Goal: Information Seeking & Learning: Learn about a topic

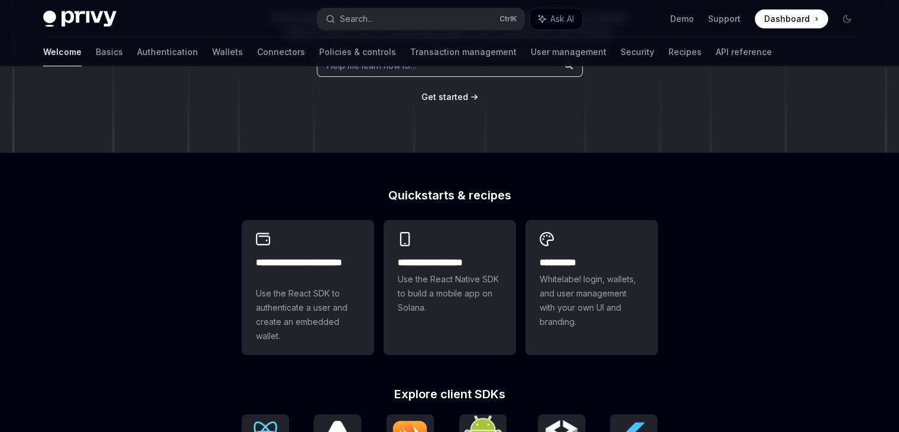
scroll to position [182, 0]
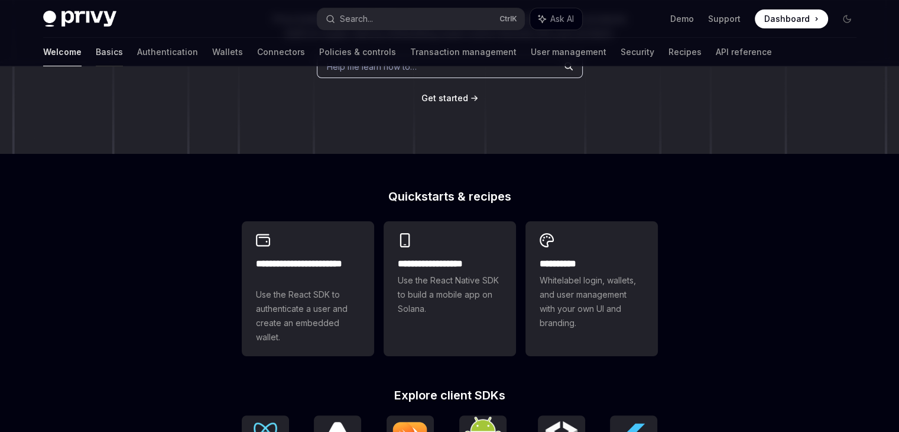
click at [96, 55] on link "Basics" at bounding box center [109, 52] width 27 height 28
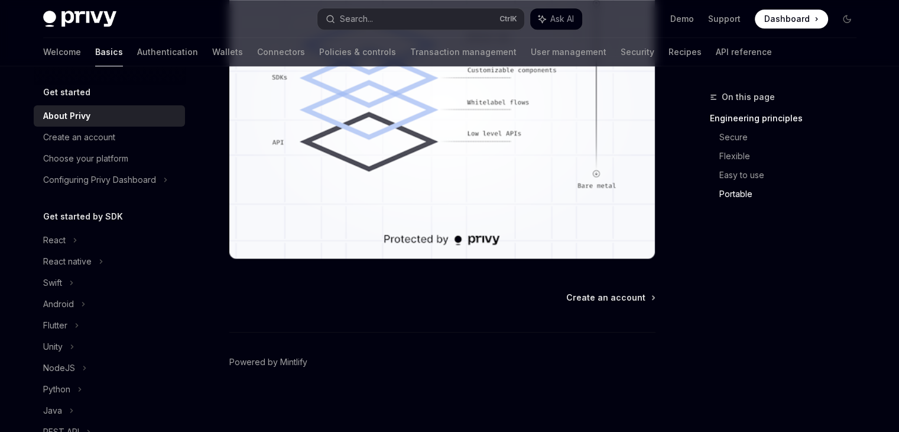
scroll to position [1115, 0]
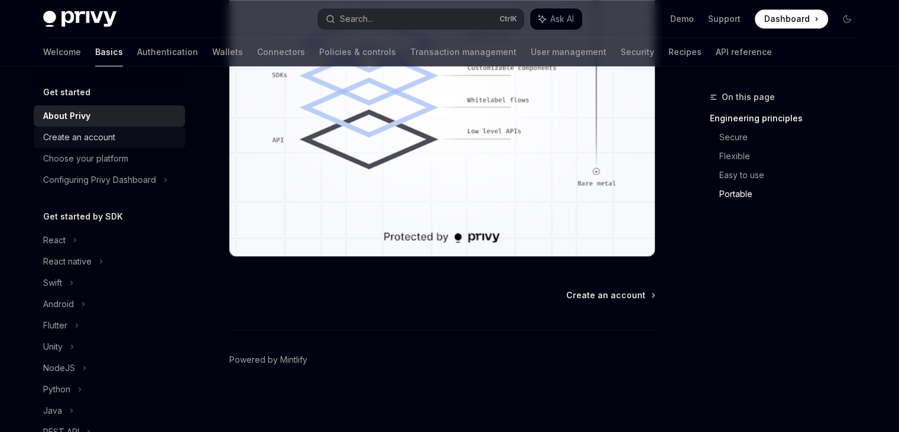
click at [83, 129] on link "Create an account" at bounding box center [109, 137] width 151 height 21
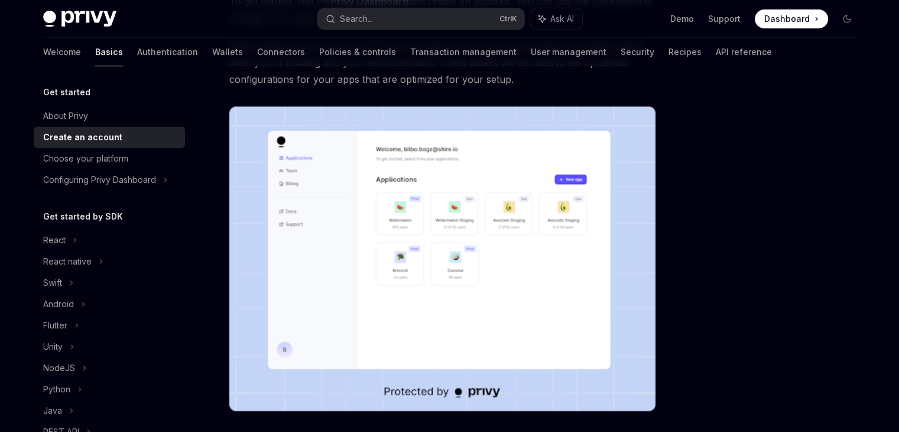
scroll to position [118, 0]
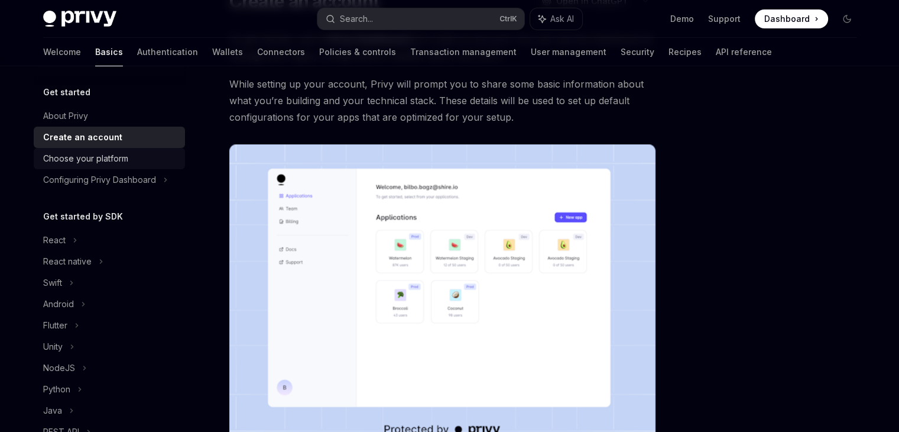
click at [86, 153] on div "Choose your platform" at bounding box center [85, 158] width 85 height 14
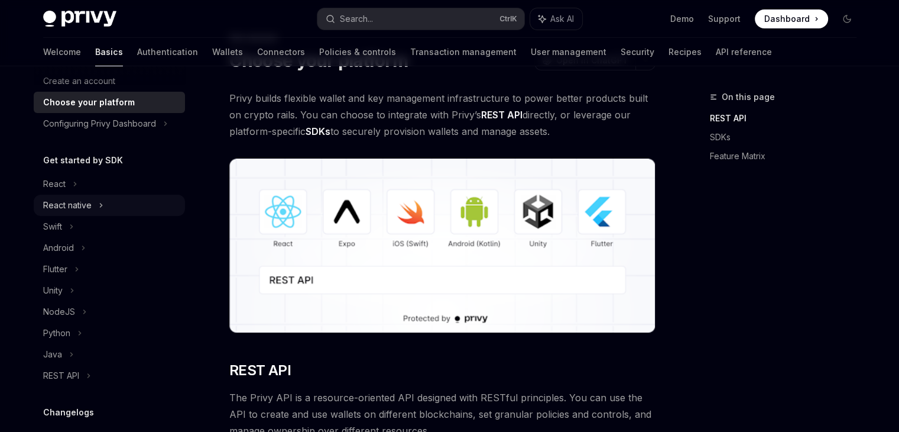
scroll to position [59, 0]
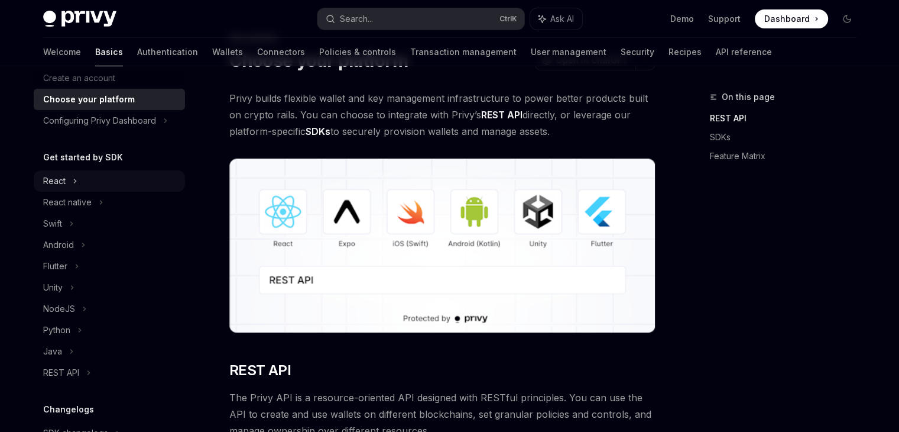
click at [52, 183] on div "React" at bounding box center [54, 181] width 22 height 14
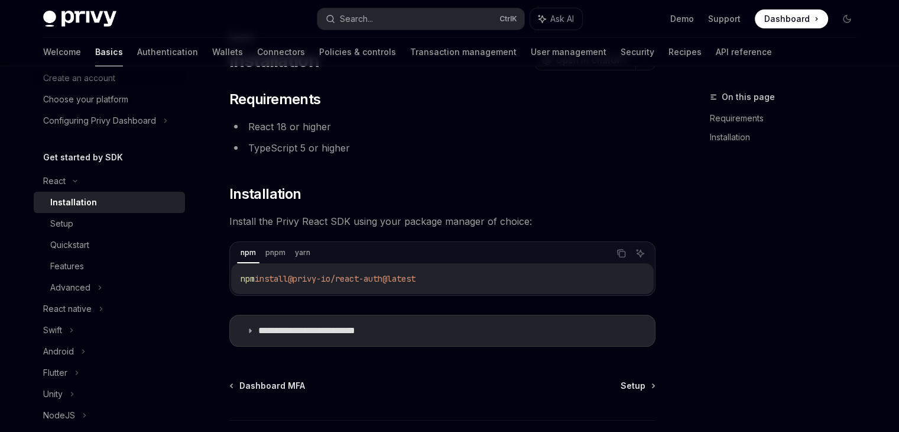
type textarea "*"
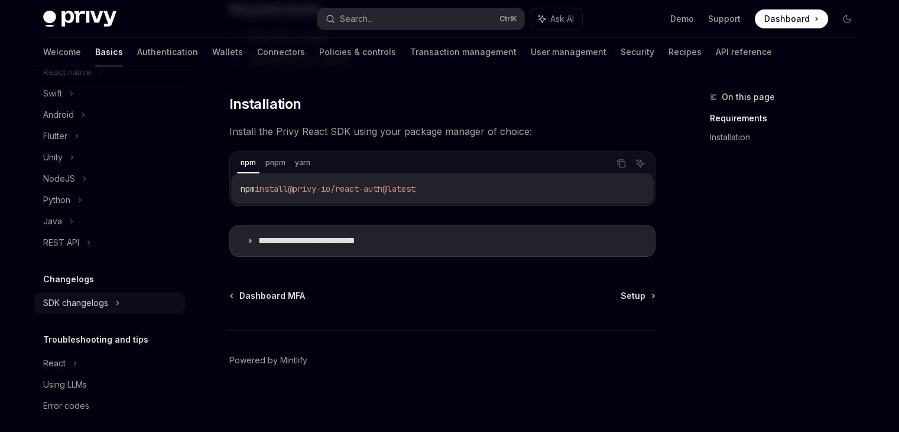
scroll to position [304, 0]
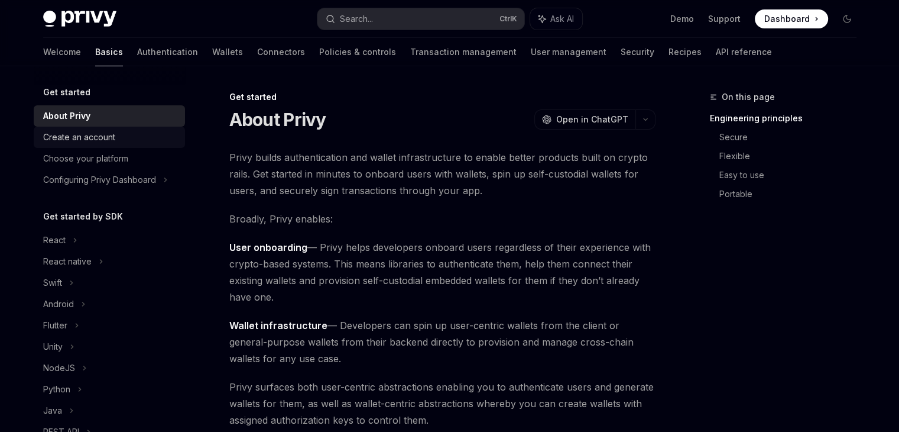
drag, startPoint x: 0, startPoint y: 0, endPoint x: 121, endPoint y: 135, distance: 180.9
click at [121, 135] on div "Create an account" at bounding box center [110, 137] width 135 height 14
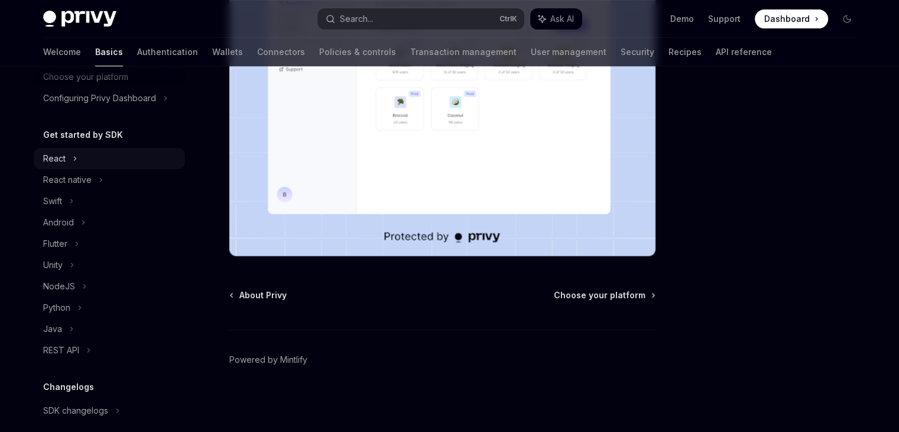
scroll to position [79, 0]
click at [54, 158] on div "React" at bounding box center [54, 161] width 22 height 14
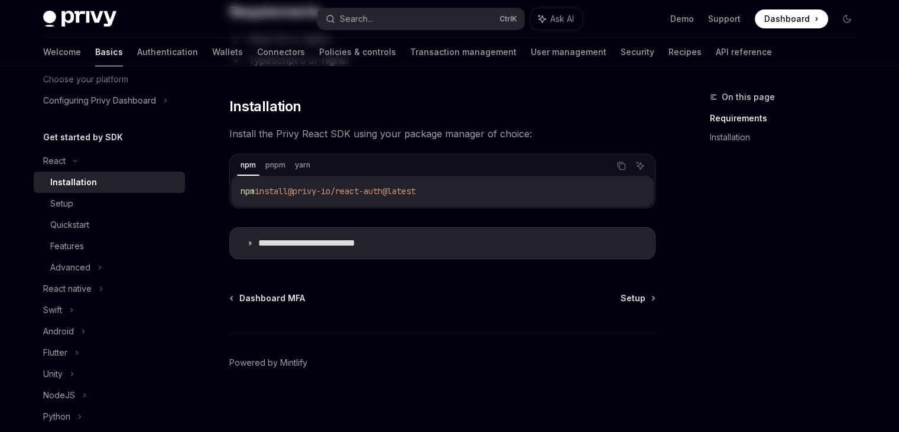
scroll to position [149, 0]
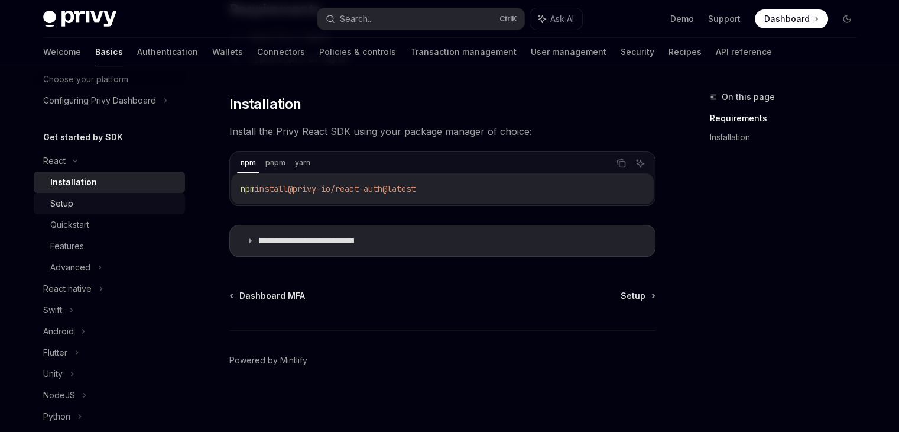
click at [82, 206] on div "Setup" at bounding box center [114, 203] width 128 height 14
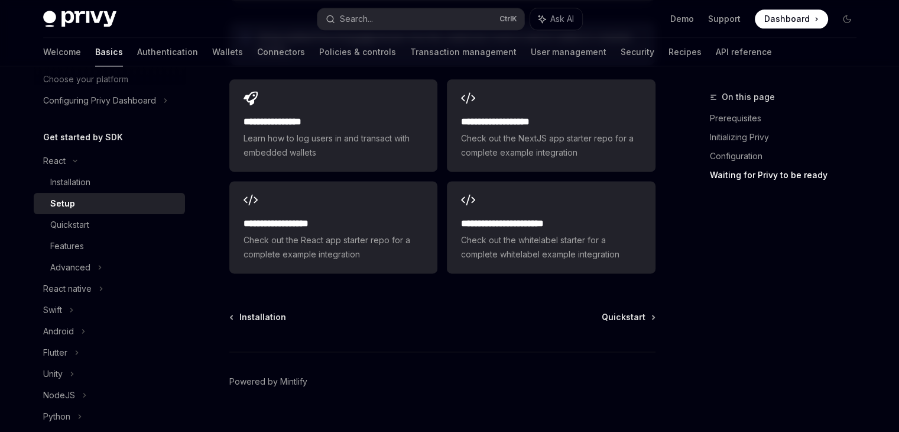
scroll to position [1596, 0]
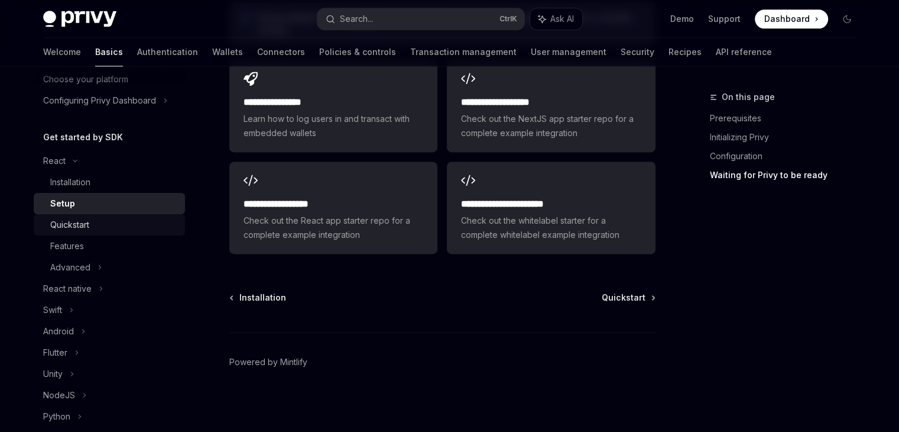
click at [88, 225] on div "Quickstart" at bounding box center [69, 225] width 39 height 14
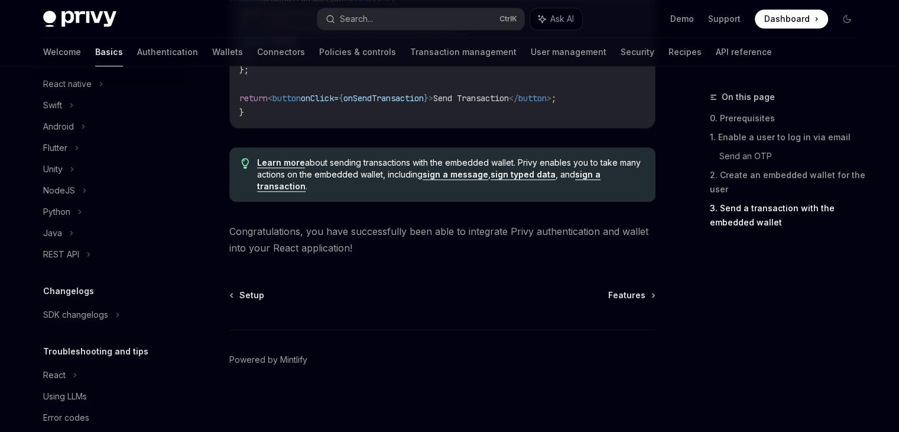
scroll to position [304, 0]
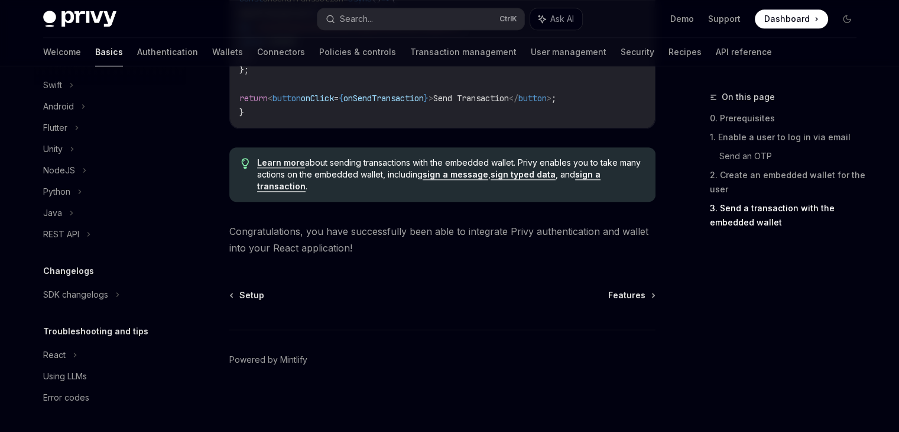
click at [446, 170] on link "sign a message" at bounding box center [456, 174] width 66 height 11
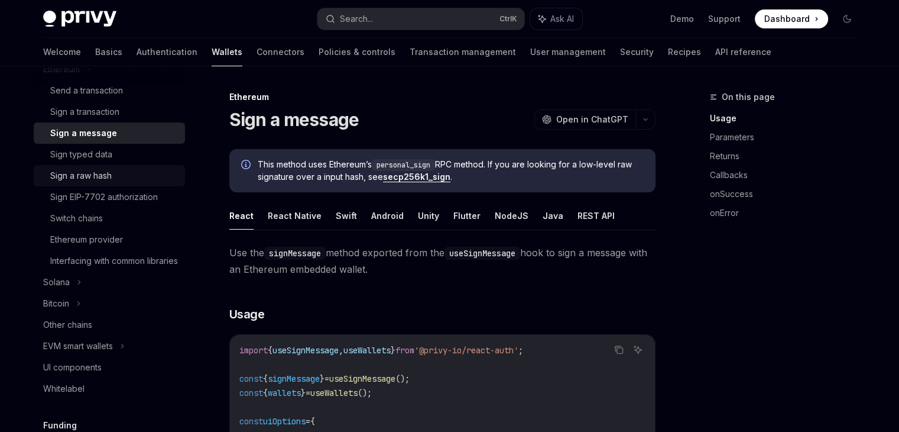
scroll to position [363, 0]
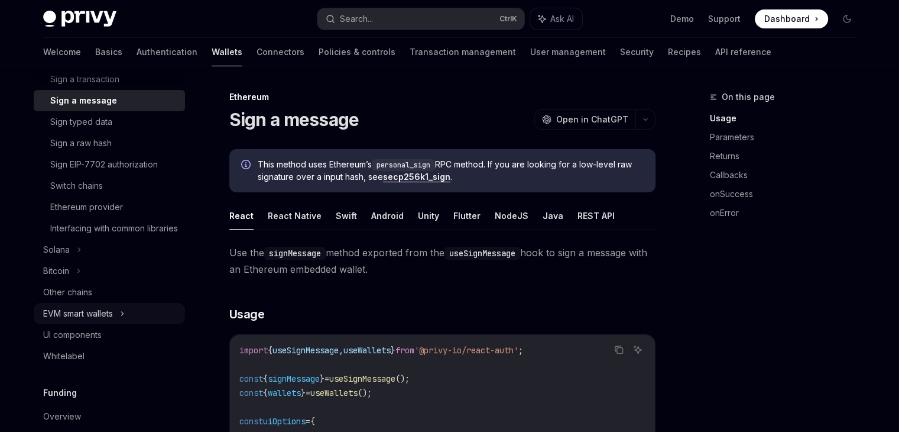
click at [124, 320] on icon at bounding box center [122, 313] width 5 height 14
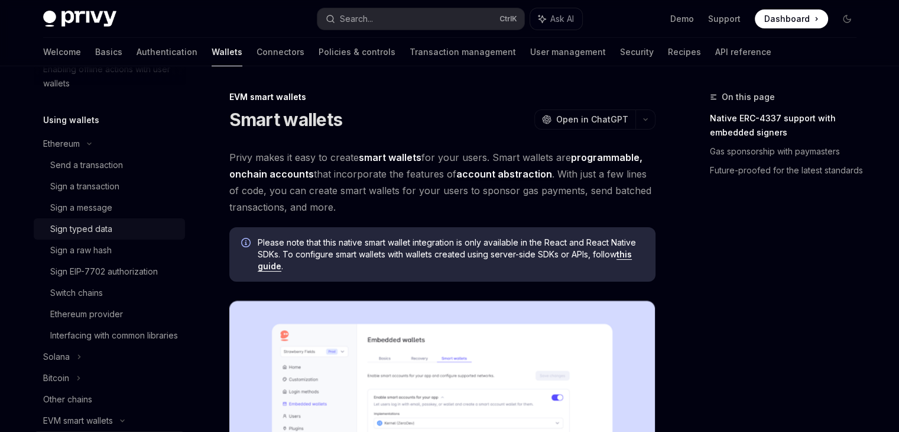
scroll to position [245, 0]
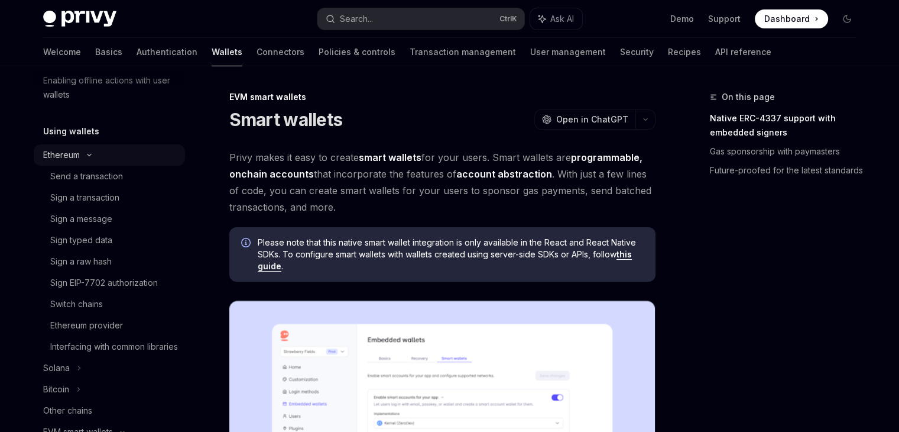
click at [104, 153] on div "Ethereum" at bounding box center [109, 154] width 151 height 21
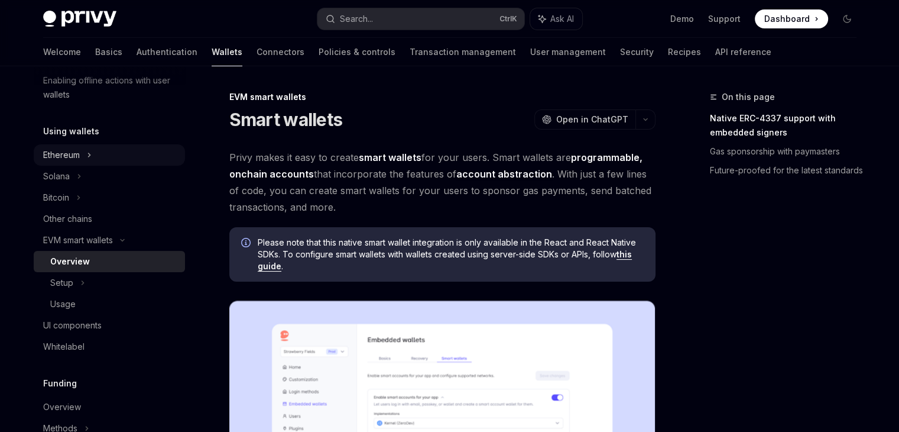
click at [57, 151] on div "Ethereum" at bounding box center [61, 155] width 37 height 14
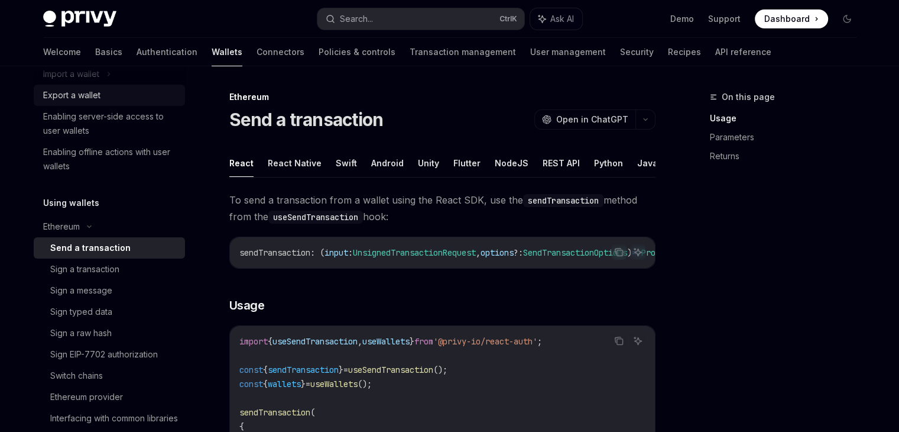
scroll to position [177, 0]
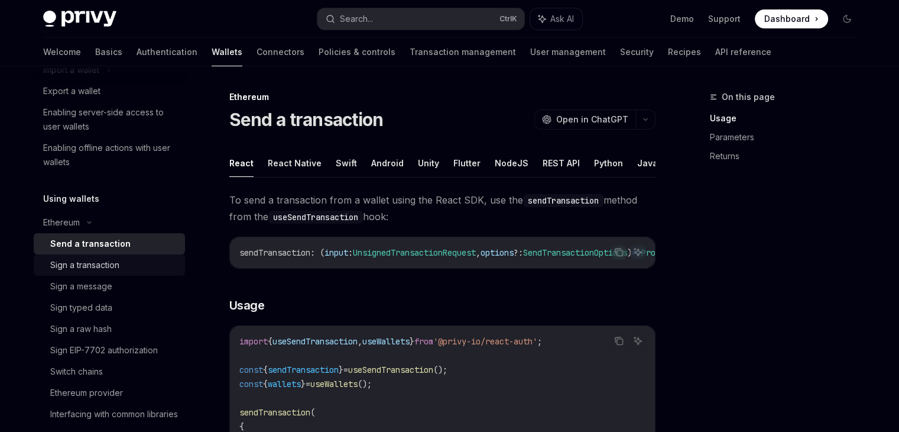
click at [104, 260] on div "Sign a transaction" at bounding box center [84, 265] width 69 height 14
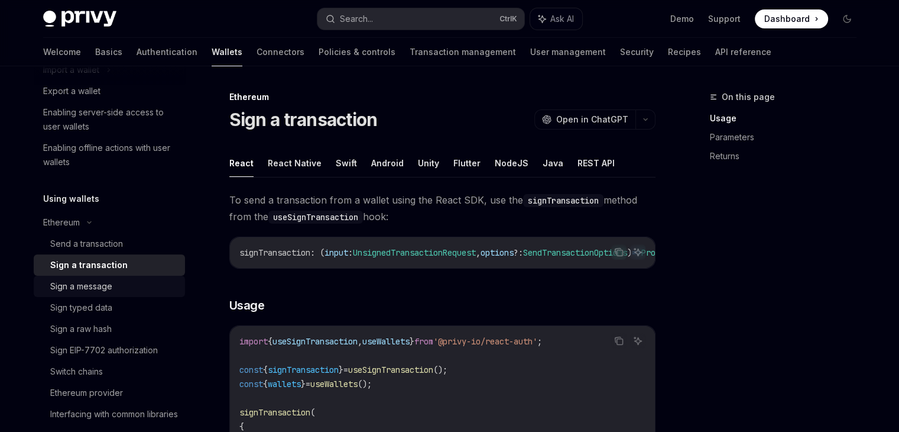
click at [108, 285] on div "Sign a message" at bounding box center [81, 286] width 62 height 14
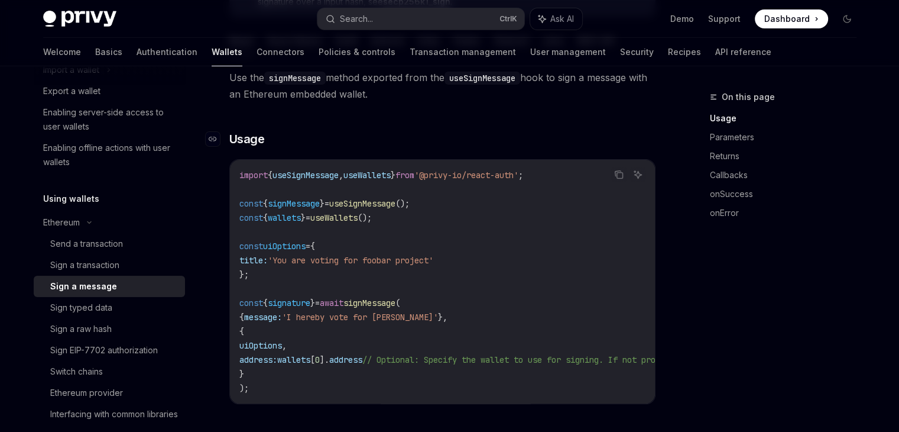
scroll to position [236, 0]
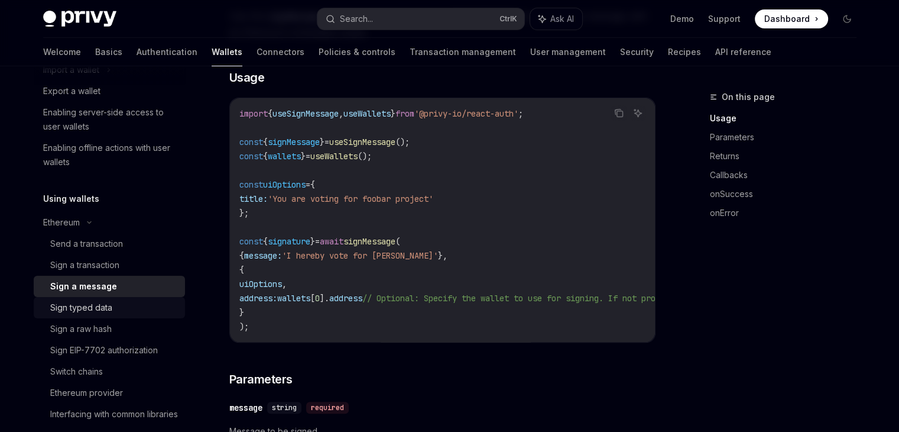
click at [109, 311] on div "Sign typed data" at bounding box center [81, 307] width 62 height 14
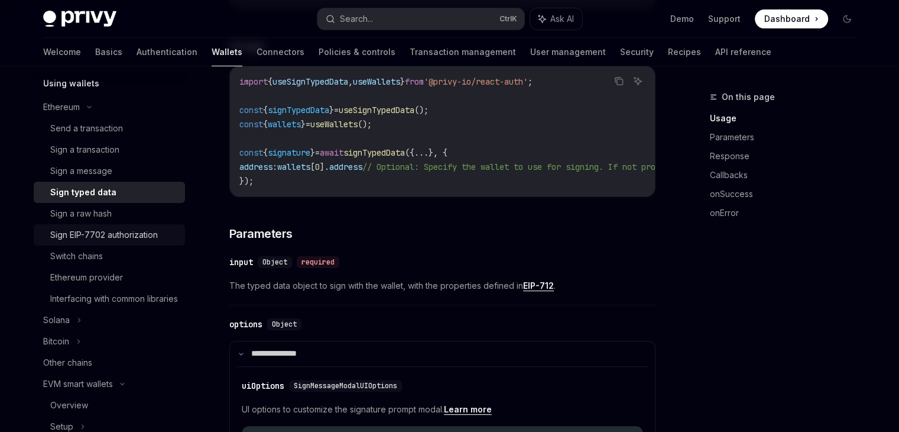
scroll to position [296, 0]
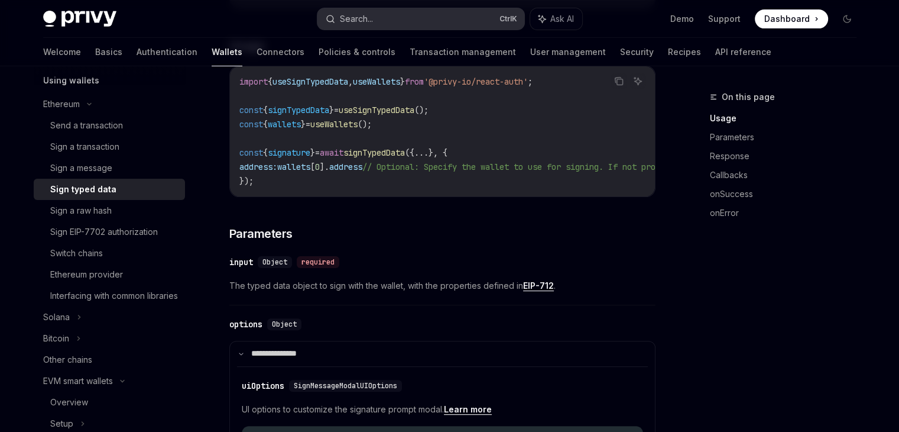
type textarea "*"
